Goal: Subscribe to service/newsletter

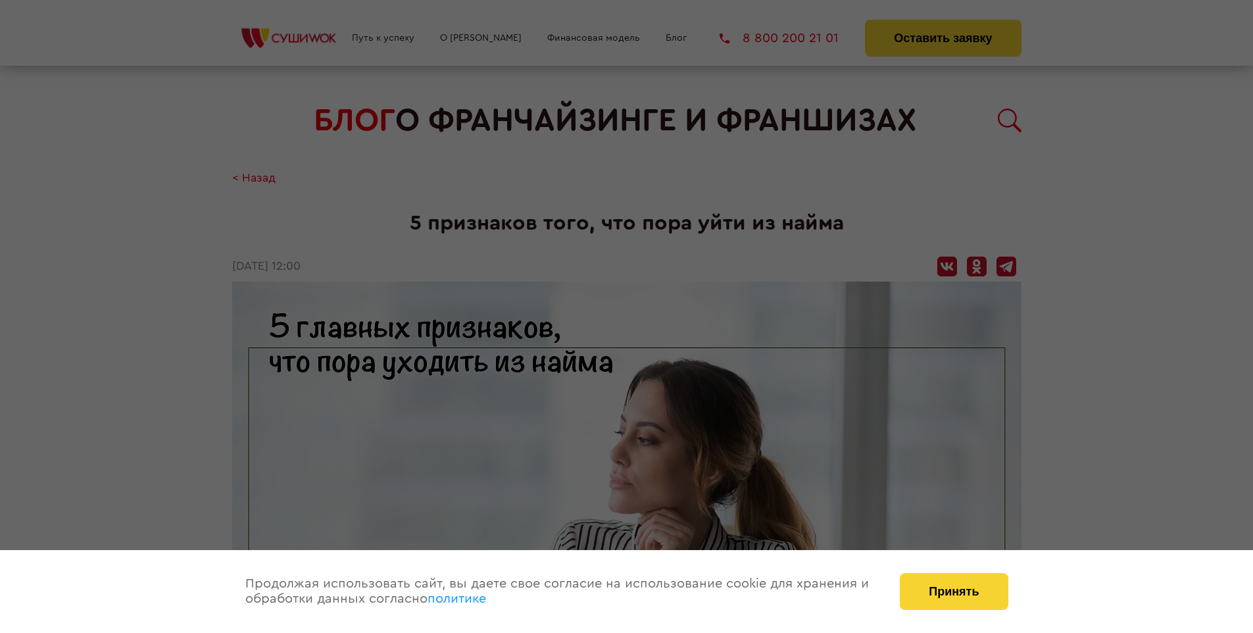
scroll to position [1429, 0]
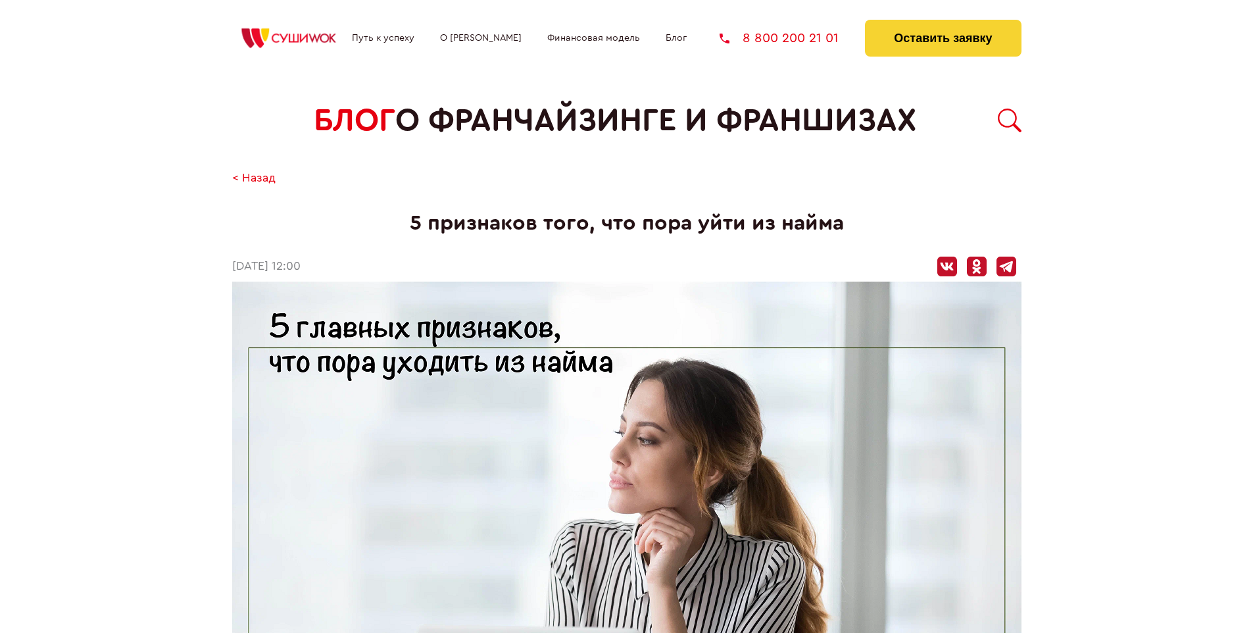
scroll to position [1429, 0]
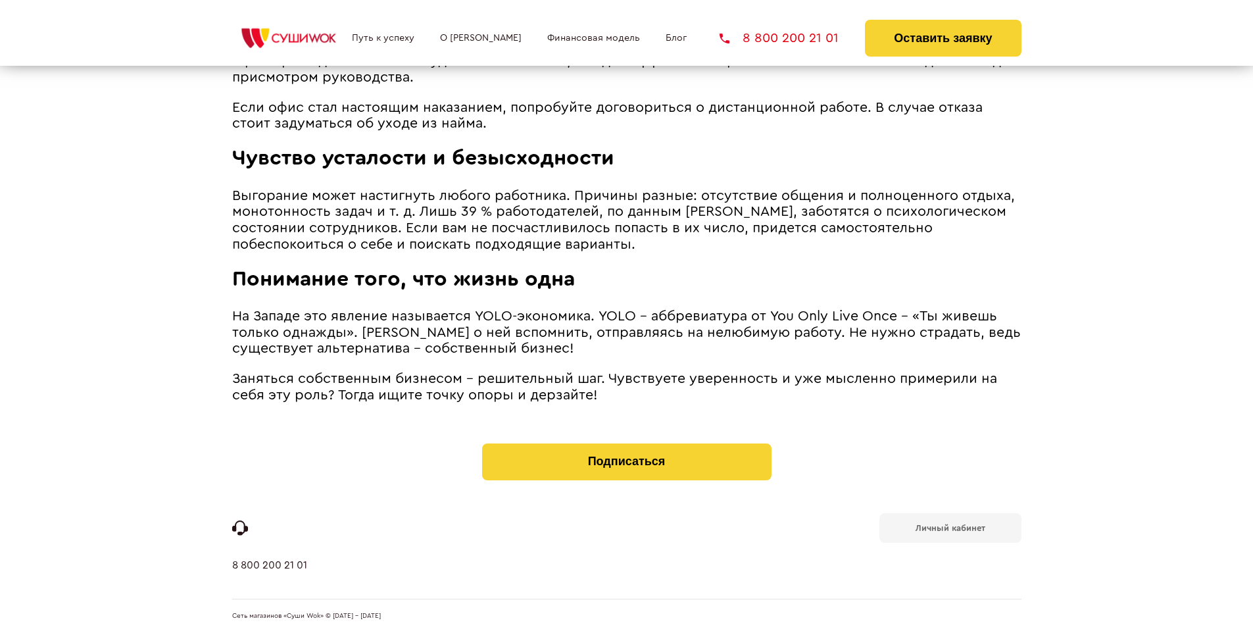
click at [950, 526] on b "Личный кабинет" at bounding box center [951, 528] width 70 height 9
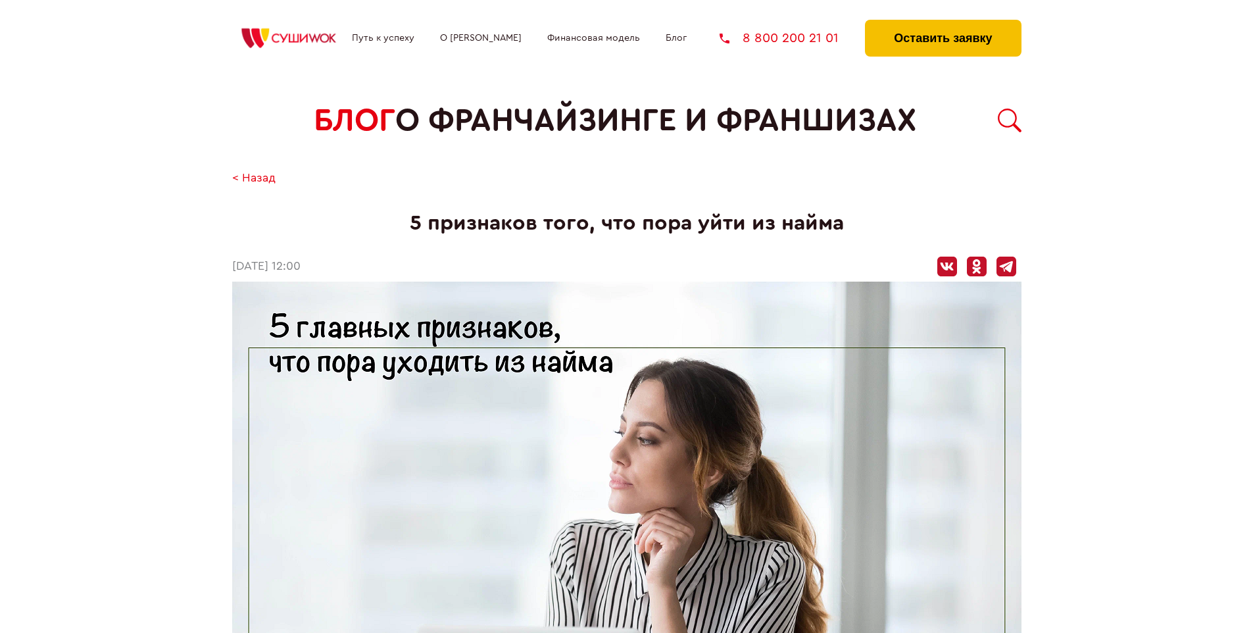
click at [943, 23] on button "Оставить заявку" at bounding box center [943, 38] width 156 height 37
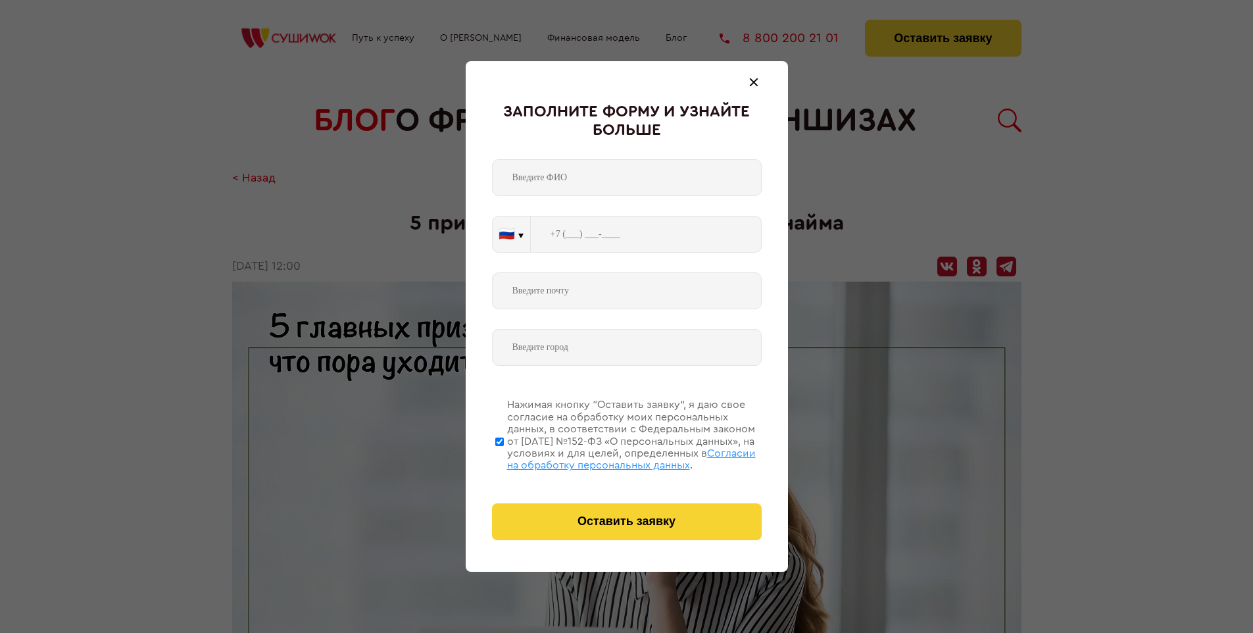
click at [610, 457] on span "Согласии на обработку персональных данных" at bounding box center [631, 459] width 249 height 22
click at [504, 457] on input "Нажимая кнопку “Оставить заявку”, я даю свое согласие на обработку моих персона…" at bounding box center [499, 441] width 9 height 105
checkbox input "false"
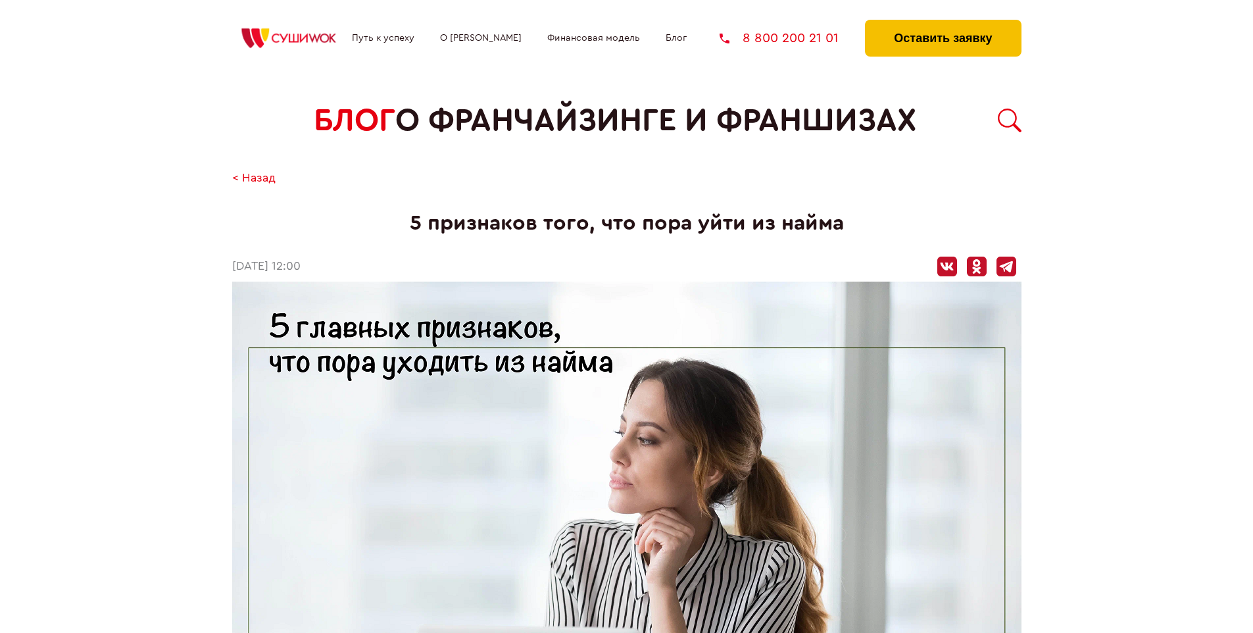
click at [943, 23] on button "Оставить заявку" at bounding box center [943, 38] width 156 height 37
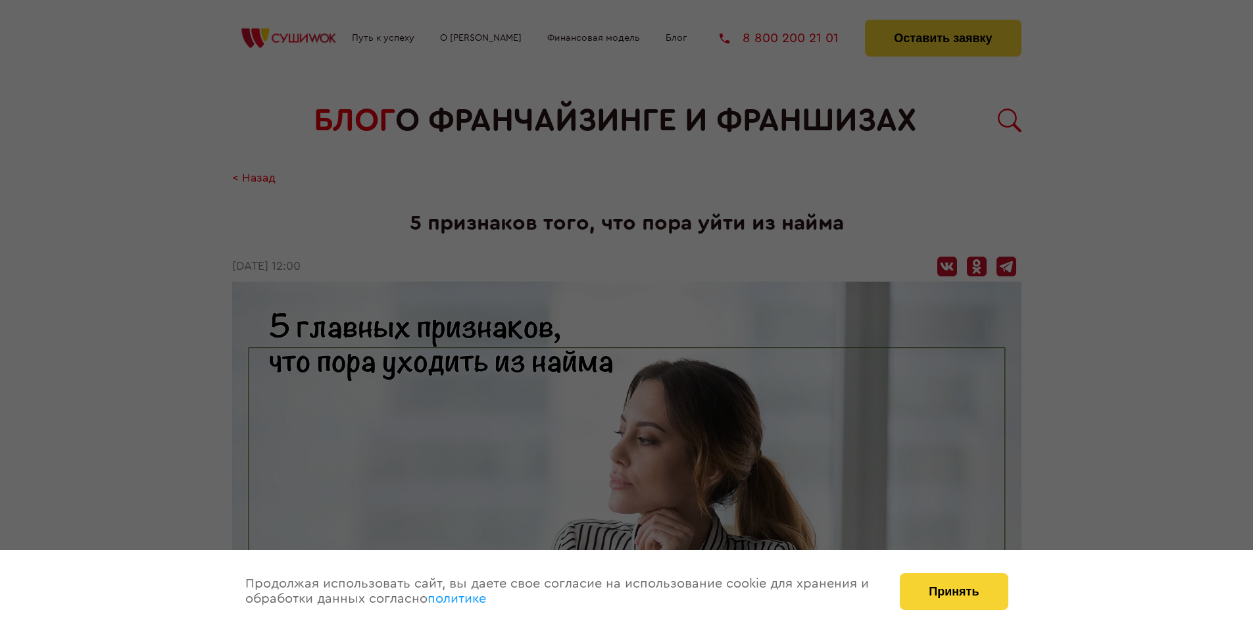
scroll to position [1429, 0]
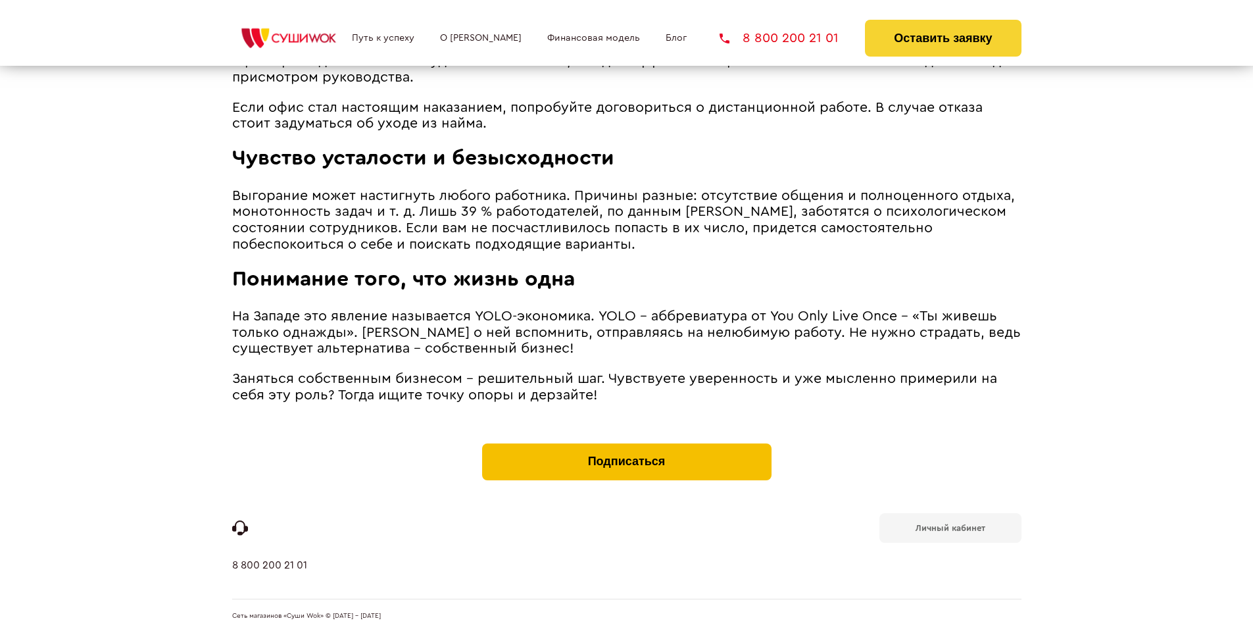
click at [626, 446] on button "Подписаться" at bounding box center [626, 461] width 289 height 37
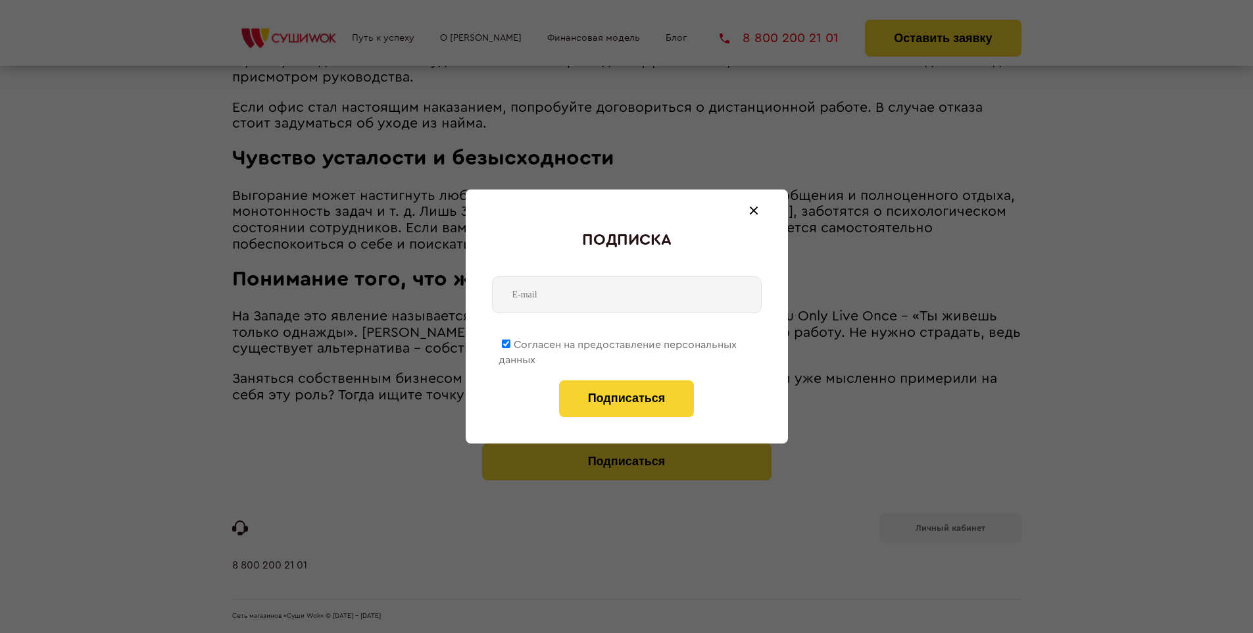
click at [618, 342] on span "Согласен на предоставление персональных данных" at bounding box center [618, 352] width 238 height 26
click at [510, 342] on input "Согласен на предоставление персональных данных" at bounding box center [506, 343] width 9 height 9
checkbox input "false"
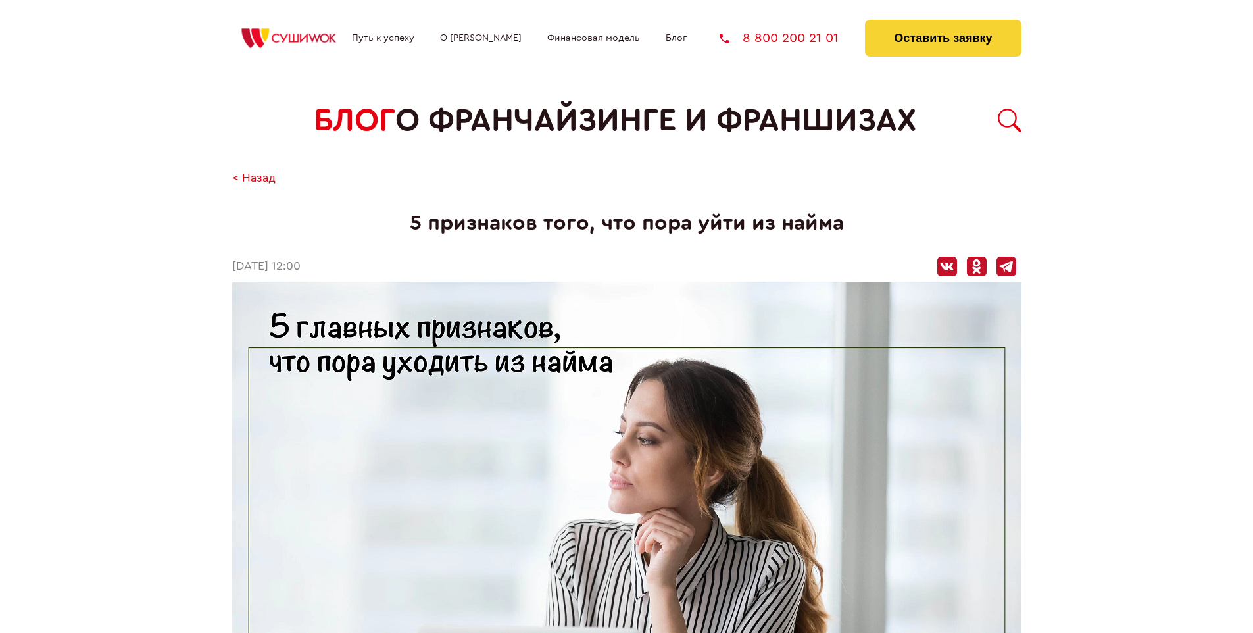
scroll to position [1429, 0]
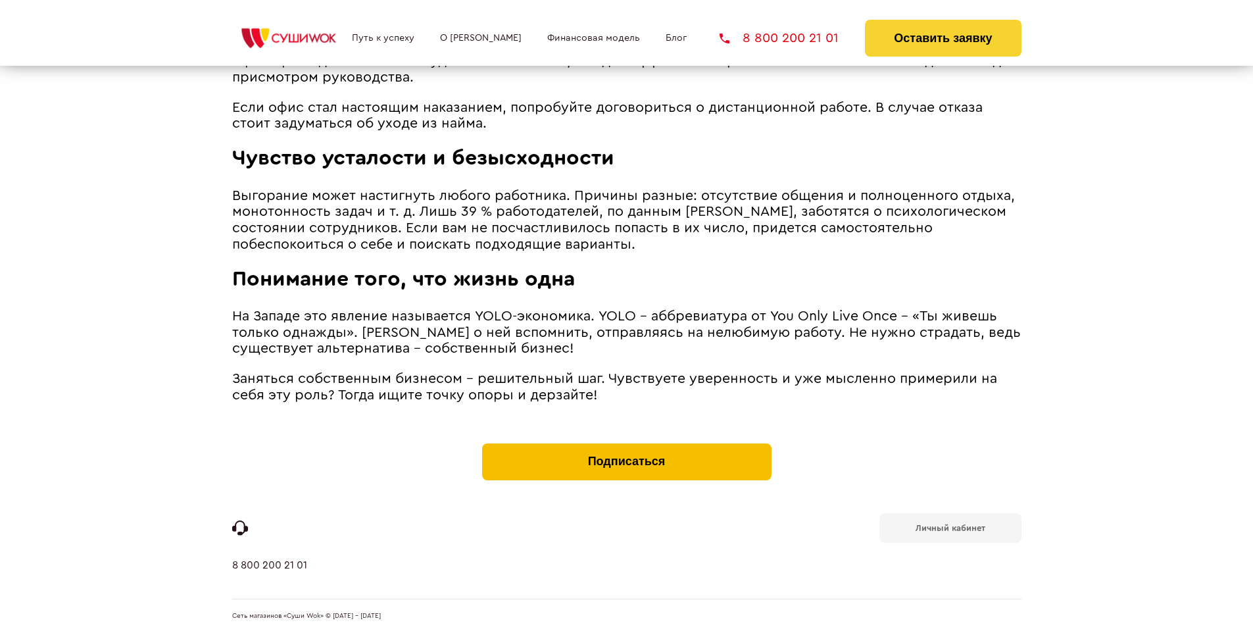
click at [626, 446] on button "Подписаться" at bounding box center [626, 461] width 289 height 37
